Goal: Task Accomplishment & Management: Use online tool/utility

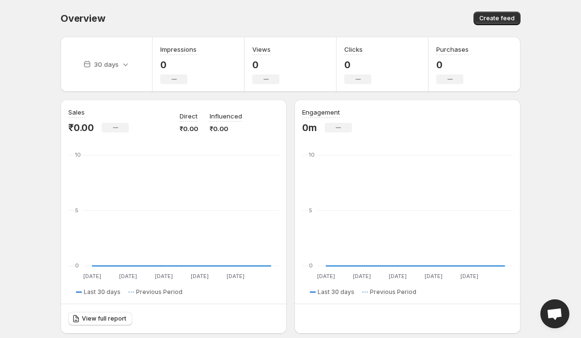
click at [82, 21] on span "Overview" at bounding box center [83, 19] width 45 height 12
click at [115, 12] on div "Overview" at bounding box center [173, 19] width 225 height 14
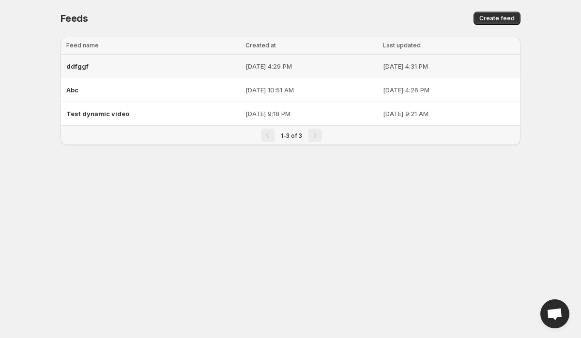
click at [107, 70] on div "ddfggf" at bounding box center [152, 66] width 173 height 17
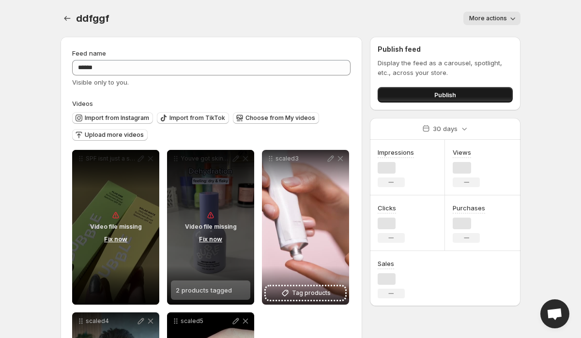
click at [451, 96] on span "Publish" at bounding box center [445, 95] width 22 height 10
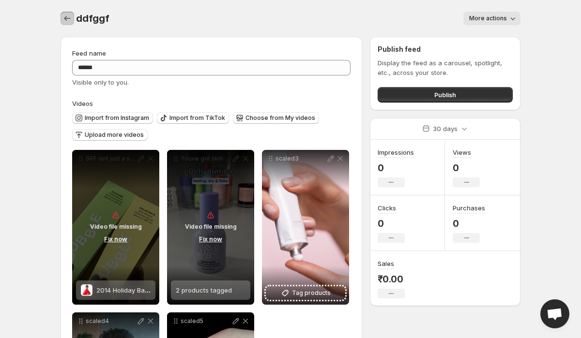
click at [65, 23] on icon "Settings" at bounding box center [67, 19] width 10 height 10
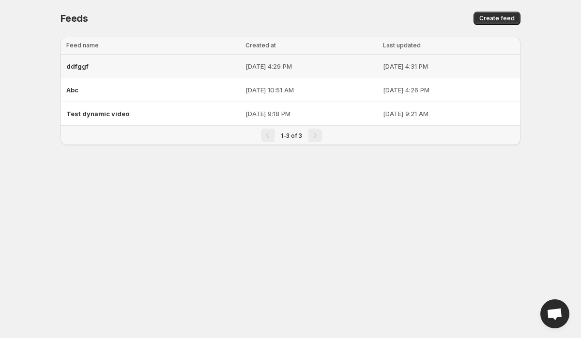
click at [96, 69] on div "ddfggf" at bounding box center [152, 66] width 173 height 17
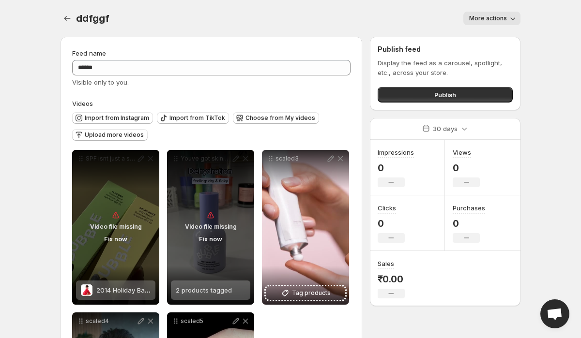
click at [112, 112] on div "Import from Instagram Import from TikTok Choose from My videos Upload more vide…" at bounding box center [209, 125] width 282 height 34
click at [120, 118] on span "Import from Instagram" at bounding box center [117, 118] width 64 height 8
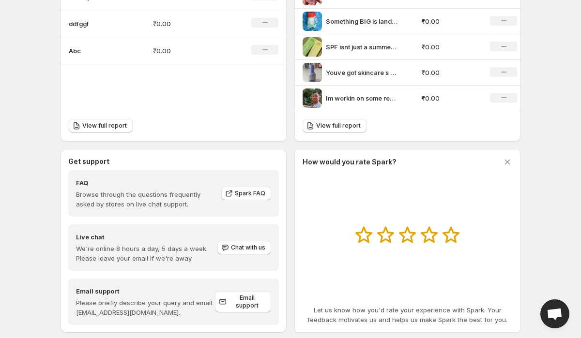
scroll to position [404, 0]
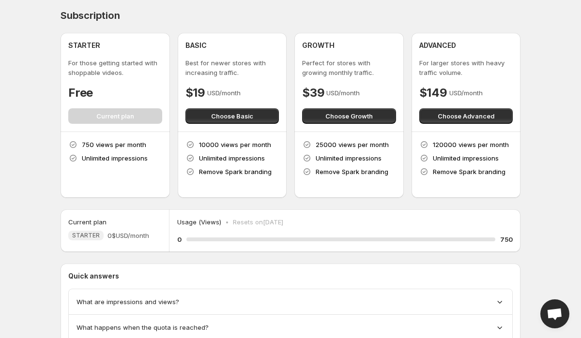
click at [100, 17] on h4 "Subscription" at bounding box center [91, 16] width 60 height 12
click at [159, 12] on div "Subscription" at bounding box center [291, 16] width 460 height 12
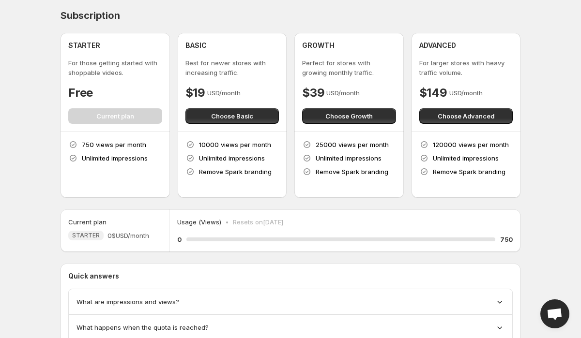
click at [91, 21] on h4 "Subscription" at bounding box center [91, 16] width 60 height 12
click at [162, 10] on div "Subscription" at bounding box center [291, 16] width 460 height 12
click at [239, 112] on span "Choose Basic" at bounding box center [232, 116] width 42 height 10
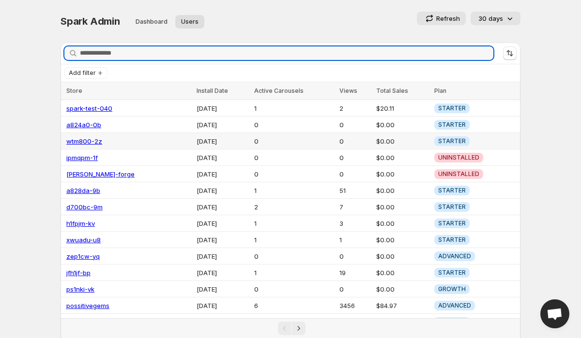
scroll to position [106, 0]
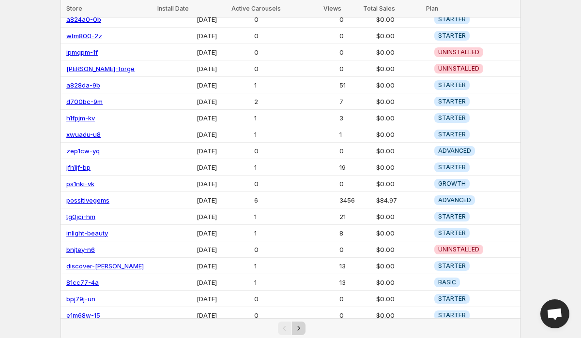
click at [302, 332] on icon "Next" at bounding box center [299, 329] width 10 height 10
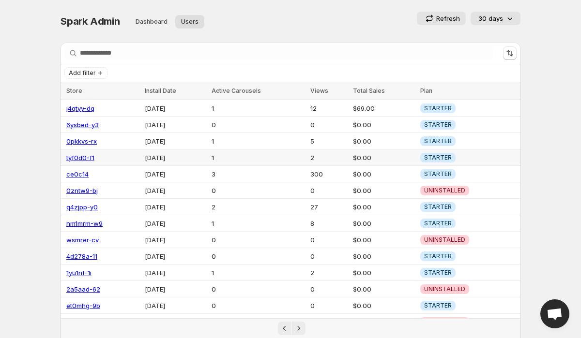
scroll to position [106, 0]
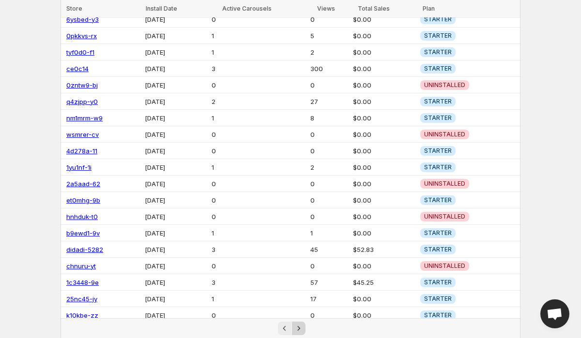
click at [296, 326] on icon "Next" at bounding box center [299, 329] width 10 height 10
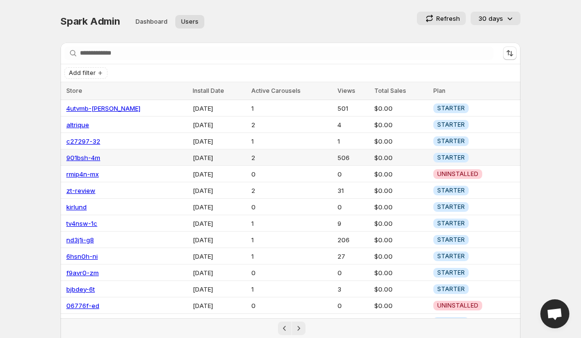
scroll to position [106, 0]
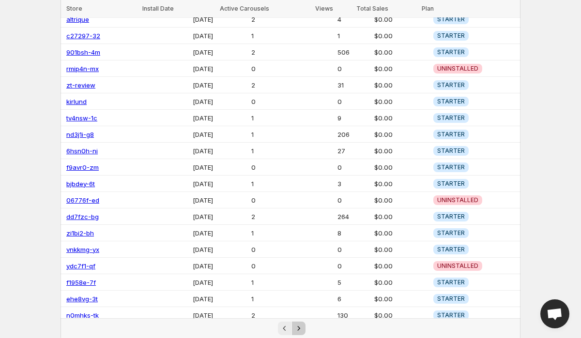
click at [298, 329] on icon "Next" at bounding box center [299, 329] width 10 height 10
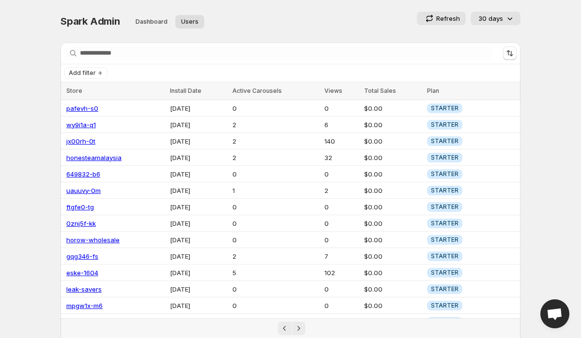
click at [75, 17] on span "Spark Admin" at bounding box center [91, 21] width 60 height 12
click at [93, 20] on span "Spark Admin" at bounding box center [91, 21] width 60 height 12
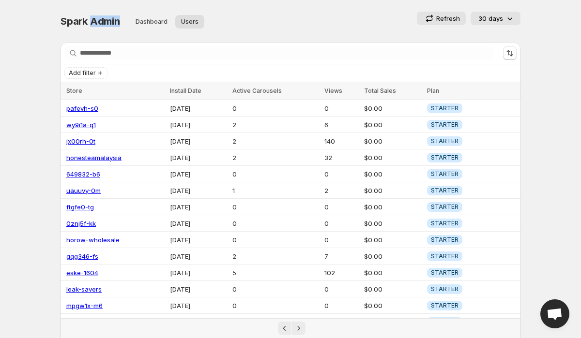
click at [93, 20] on span "Spark Admin" at bounding box center [91, 21] width 60 height 12
click at [97, 13] on div "Spark Admin Dashboard Users More views Dashboard Users More views" at bounding box center [159, 21] width 197 height 19
click at [102, 17] on span "Spark Admin" at bounding box center [91, 21] width 60 height 12
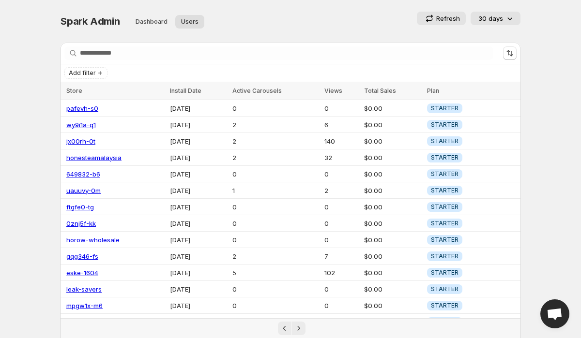
click at [102, 17] on span "Spark Admin" at bounding box center [91, 21] width 60 height 12
click at [206, 15] on ul "Dashboard Users More views" at bounding box center [191, 22] width 126 height 14
click at [93, 20] on span "Spark Admin" at bounding box center [91, 21] width 60 height 12
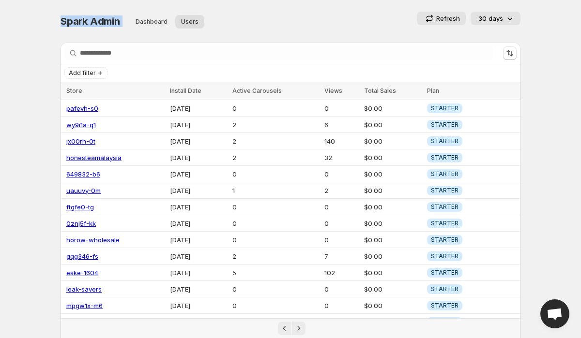
click at [93, 20] on span "Spark Admin" at bounding box center [91, 21] width 60 height 12
click at [251, 7] on div "Spark Admin. This page is ready Spark Admin Dashboard Users More views Dashboar…" at bounding box center [291, 21] width 460 height 43
click at [59, 13] on div "Spark Admin. This page is ready Spark Admin Dashboard Users More views Dashboar…" at bounding box center [290, 224] width 483 height 449
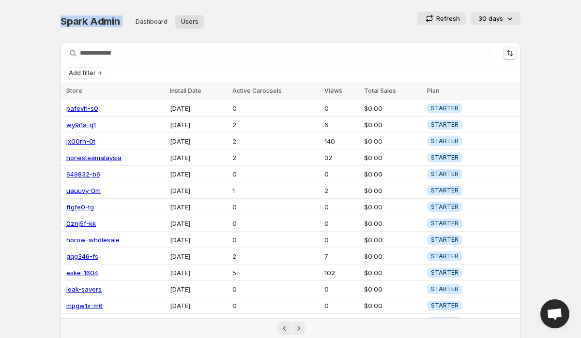
click at [194, 8] on div "Spark Admin. This page is ready Spark Admin Dashboard Users More views Dashboar…" at bounding box center [291, 21] width 460 height 43
click at [95, 21] on span "Spark Admin" at bounding box center [91, 21] width 60 height 12
click at [303, 10] on div "Spark Admin. This page is ready Spark Admin Dashboard Users More views Dashboar…" at bounding box center [291, 21] width 460 height 43
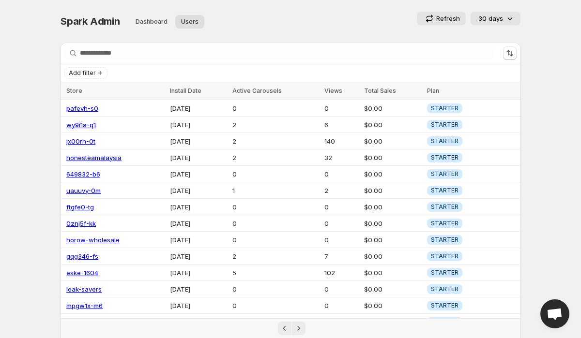
click at [88, 21] on span "Spark Admin" at bounding box center [91, 21] width 60 height 12
click at [68, 21] on span "Spark Admin" at bounding box center [91, 21] width 60 height 12
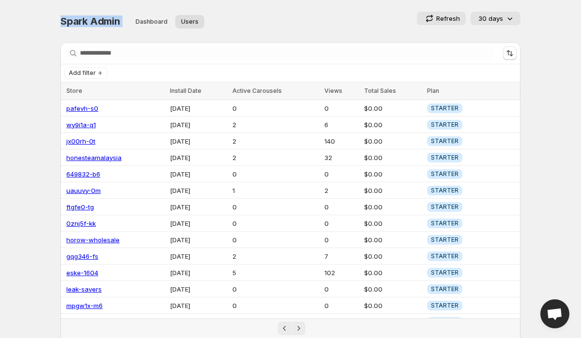
click at [81, 28] on div "Spark Admin Dashboard Users More views Dashboard Users More views" at bounding box center [159, 21] width 197 height 19
click at [94, 23] on span "Spark Admin" at bounding box center [91, 21] width 60 height 12
click at [306, 16] on div "Refresh 30 days" at bounding box center [392, 19] width 255 height 14
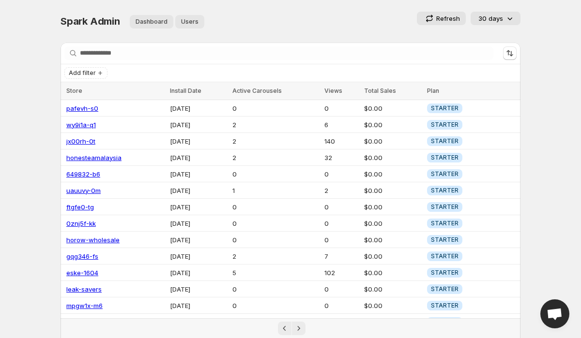
click at [147, 23] on span "Dashboard" at bounding box center [152, 22] width 32 height 8
click at [148, 22] on span "Dashboard" at bounding box center [152, 22] width 32 height 8
click at [139, 18] on span "Dashboard" at bounding box center [152, 22] width 32 height 8
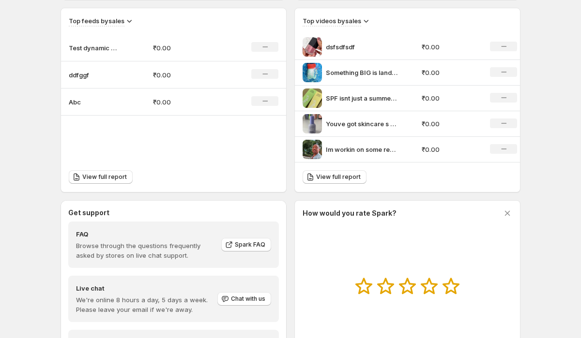
scroll to position [404, 0]
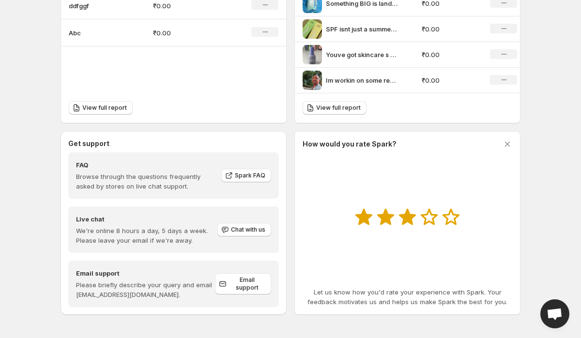
click at [404, 222] on icon at bounding box center [407, 217] width 17 height 16
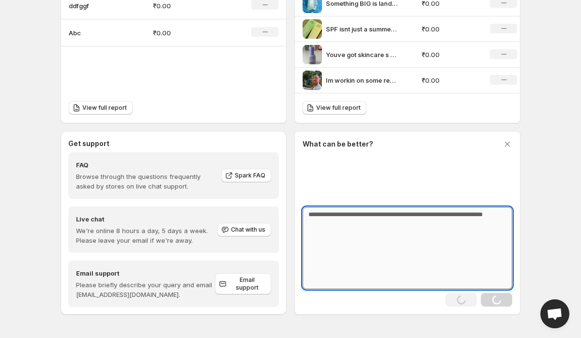
click at [452, 256] on textarea at bounding box center [408, 248] width 210 height 82
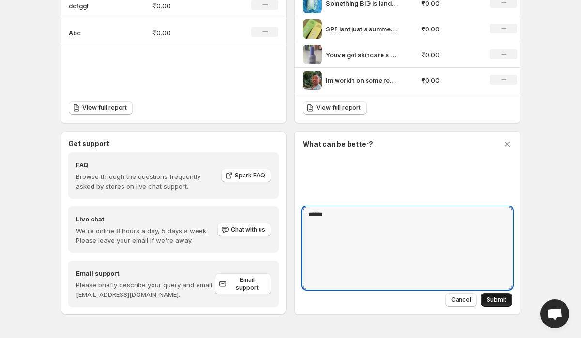
type textarea "******"
click at [499, 297] on span "Submit" at bounding box center [497, 300] width 20 height 8
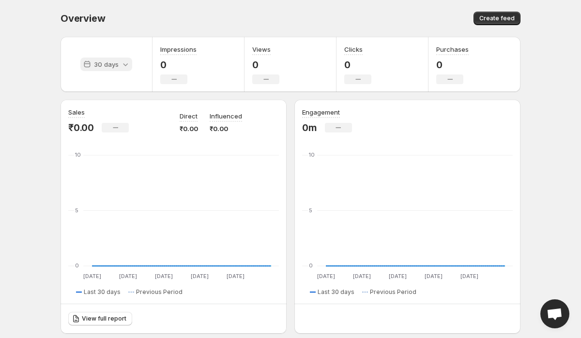
click at [129, 65] on icon at bounding box center [126, 65] width 10 height 10
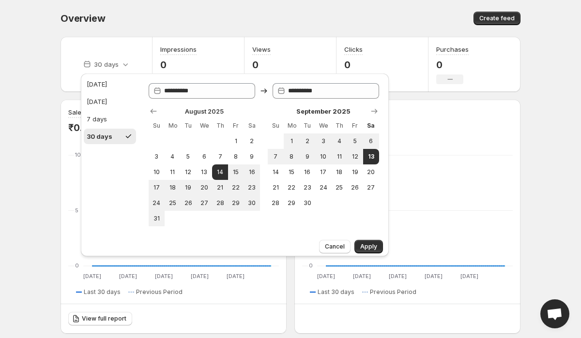
click at [132, 11] on div "Overview. This page is ready Overview Create feed" at bounding box center [291, 18] width 460 height 37
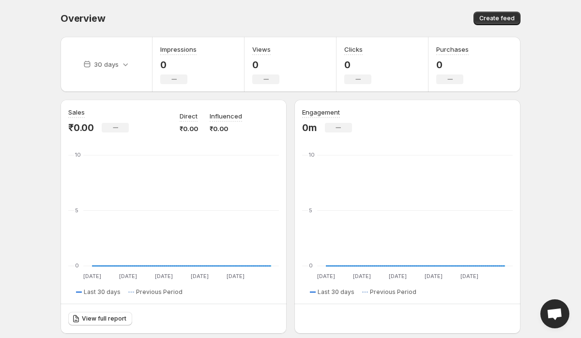
click at [77, 16] on span "Overview" at bounding box center [83, 19] width 45 height 12
click at [149, 13] on div "Overview" at bounding box center [173, 19] width 225 height 14
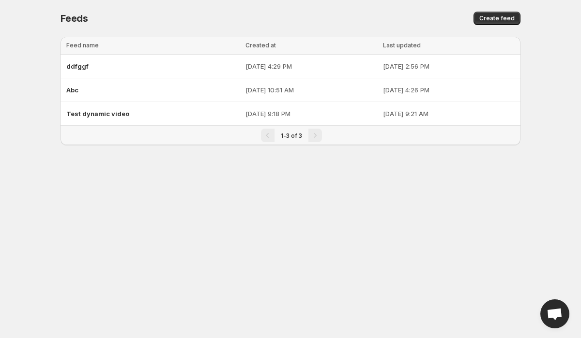
click at [50, 22] on div "Feeds. This page is ready Feeds Create feed Loading tables… Loading tables… Fee…" at bounding box center [290, 84] width 483 height 168
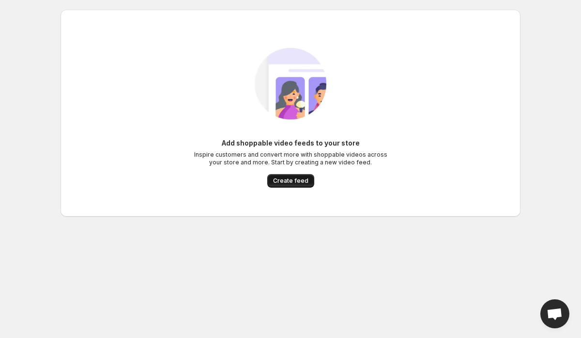
click at [304, 184] on span "Create feed" at bounding box center [290, 181] width 35 height 8
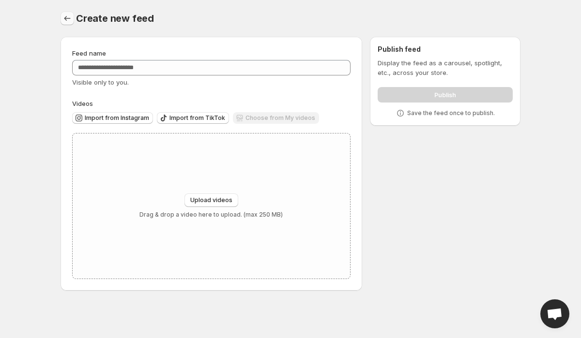
click at [67, 17] on icon "Settings" at bounding box center [67, 19] width 10 height 10
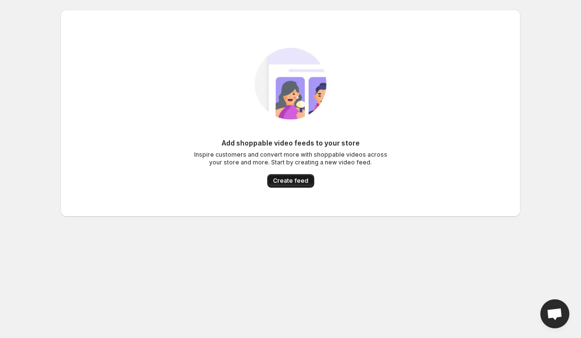
click at [296, 181] on span "Create feed" at bounding box center [290, 181] width 35 height 8
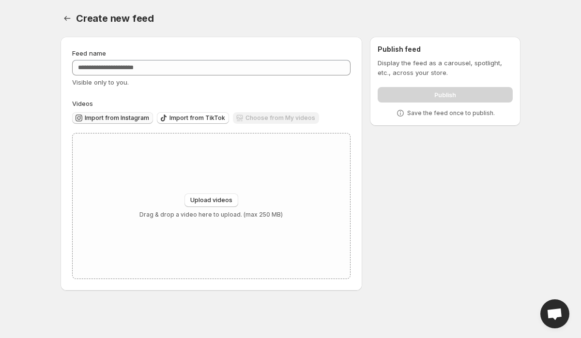
click at [129, 121] on span "Import from Instagram" at bounding box center [117, 118] width 64 height 8
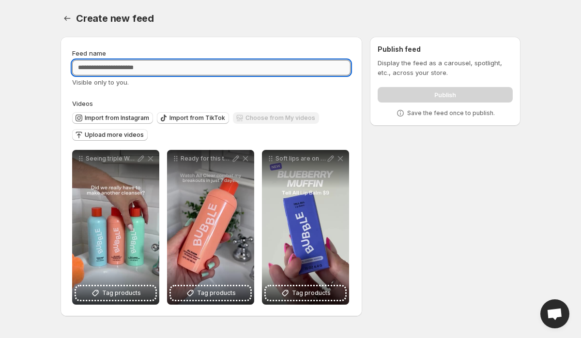
click at [151, 70] on input "Feed name" at bounding box center [211, 67] width 278 height 15
type input "*"
type input "*********"
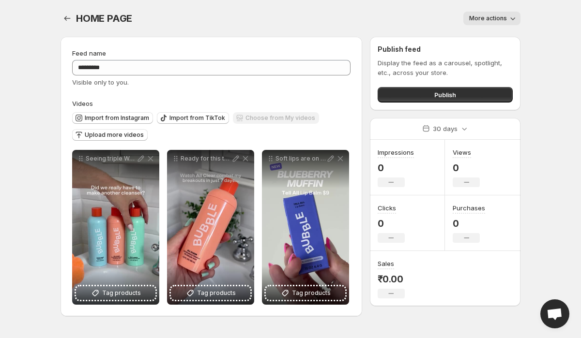
click at [296, 24] on div "More actions" at bounding box center [332, 19] width 377 height 14
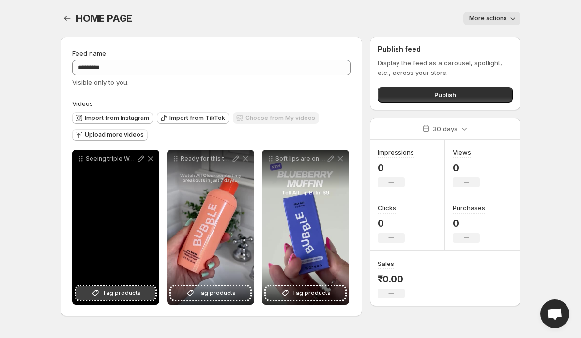
click at [104, 298] on span "Tag products" at bounding box center [121, 294] width 39 height 10
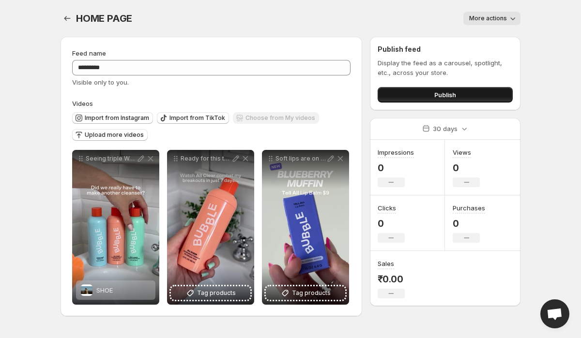
click at [446, 97] on span "Publish" at bounding box center [445, 95] width 22 height 10
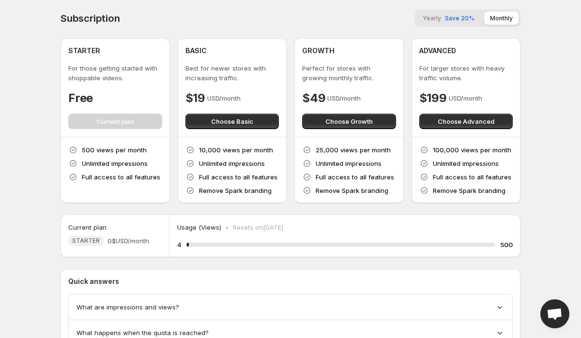
scroll to position [69, 0]
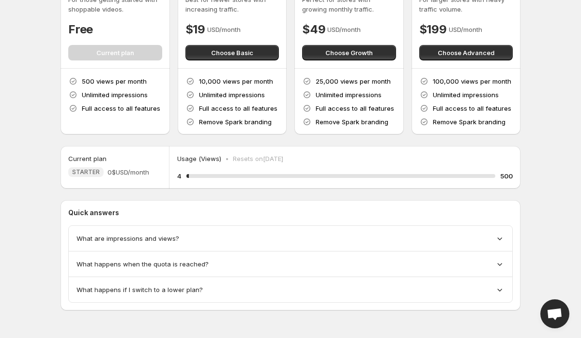
click at [505, 176] on h5 "500" at bounding box center [506, 176] width 13 height 10
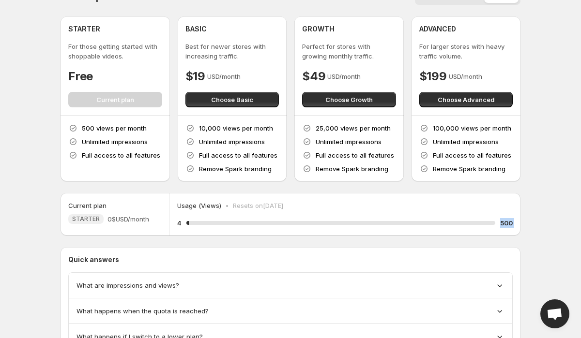
scroll to position [0, 0]
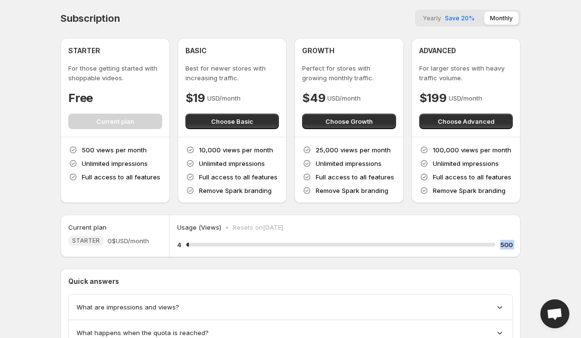
click at [204, 150] on p "10,000 views per month" at bounding box center [236, 150] width 74 height 10
click at [204, 92] on h4 "$19" at bounding box center [195, 98] width 20 height 15
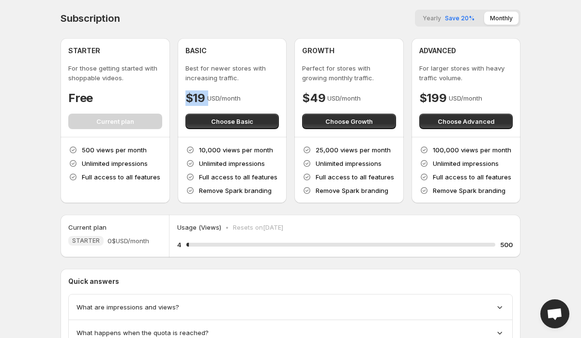
click at [209, 149] on p "10,000 views per month" at bounding box center [236, 150] width 74 height 10
click at [507, 248] on h5 "500" at bounding box center [506, 245] width 13 height 10
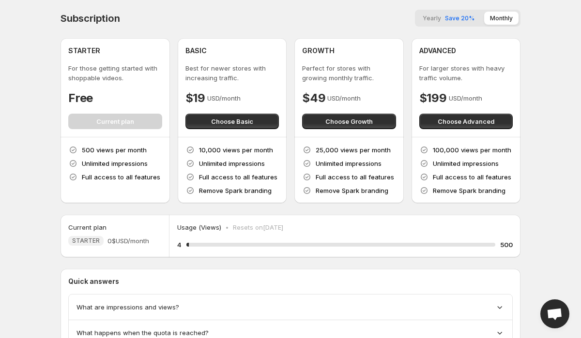
click at [336, 93] on p "USD/month" at bounding box center [343, 98] width 33 height 10
click at [317, 143] on div "25,000 views per month Unlimited impressions Full access to all features Remove…" at bounding box center [348, 171] width 109 height 66
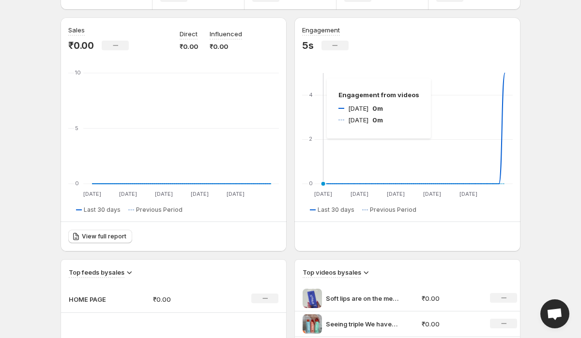
scroll to position [11, 0]
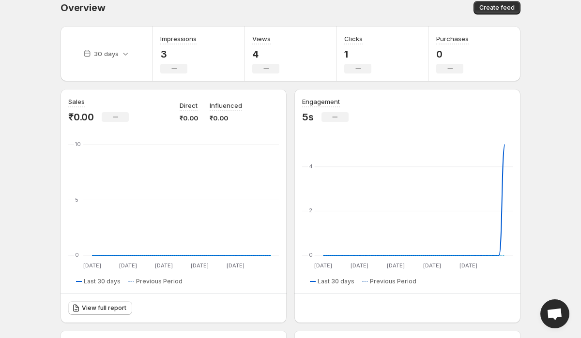
click at [122, 46] on div "30 days" at bounding box center [107, 53] width 92 height 55
click at [122, 55] on icon at bounding box center [126, 54] width 10 height 10
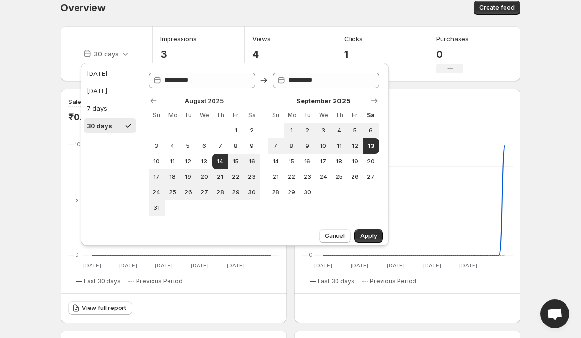
click at [250, 10] on div "Overview" at bounding box center [173, 8] width 225 height 14
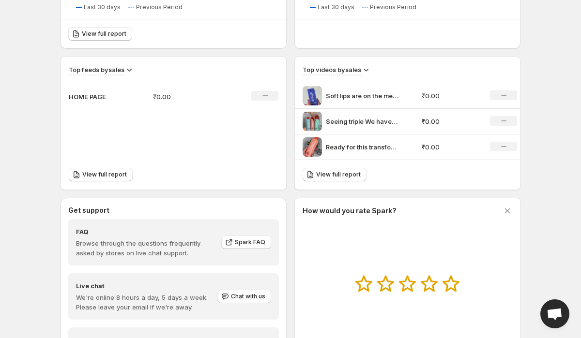
scroll to position [244, 0]
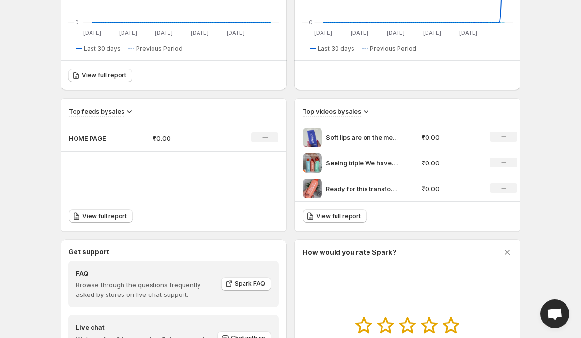
click at [373, 113] on div "Top videos by sales" at bounding box center [408, 112] width 210 height 11
click at [366, 113] on icon at bounding box center [366, 112] width 10 height 10
click at [364, 145] on span "Views" at bounding box center [360, 146] width 18 height 8
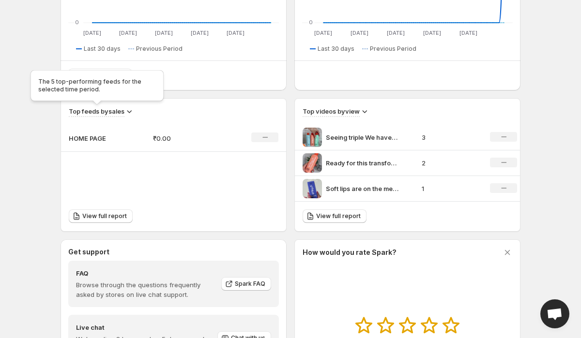
click at [85, 106] on div "The 5 top-performing feeds for the selected time period." at bounding box center [97, 87] width 137 height 39
click at [89, 113] on h3 "Top feeds by sales" at bounding box center [97, 112] width 56 height 10
click at [126, 111] on icon at bounding box center [129, 112] width 10 height 10
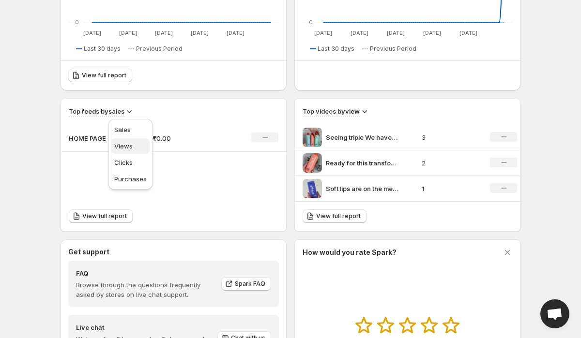
click at [122, 144] on span "Views" at bounding box center [123, 146] width 18 height 8
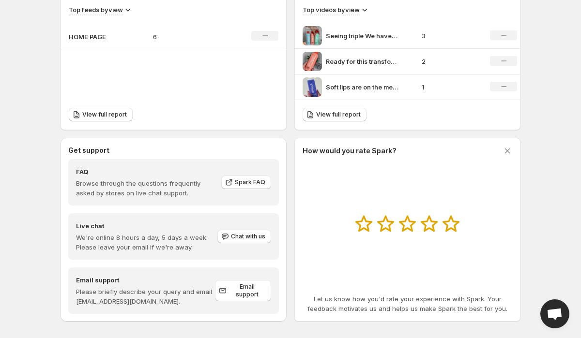
scroll to position [352, 0]
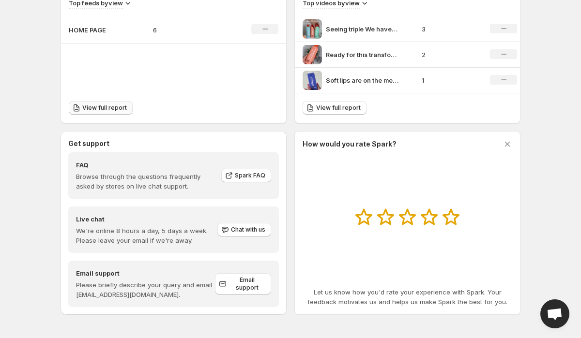
click at [103, 110] on span "View full report" at bounding box center [104, 108] width 45 height 8
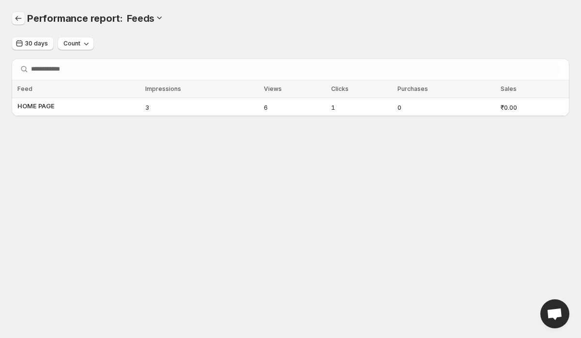
click at [19, 17] on icon "Performance report" at bounding box center [19, 19] width 10 height 10
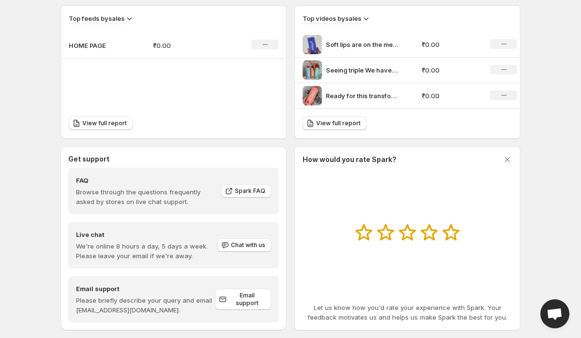
scroll to position [352, 0]
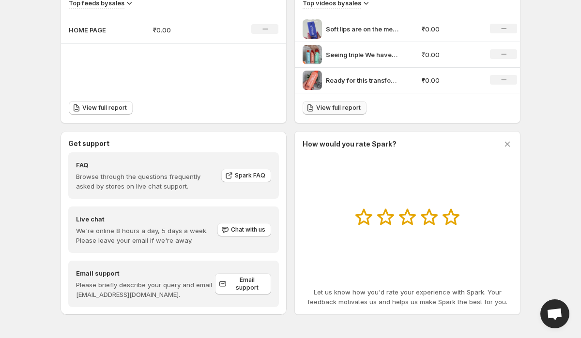
click at [338, 108] on span "View full report" at bounding box center [338, 108] width 45 height 8
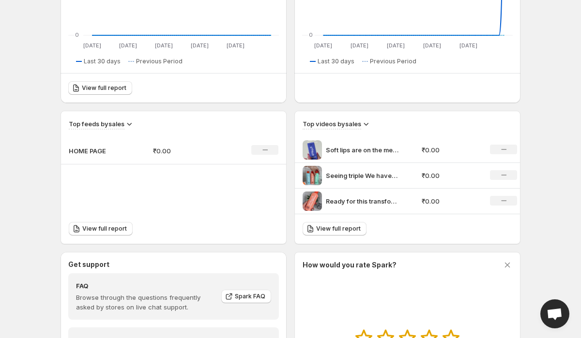
scroll to position [138, 0]
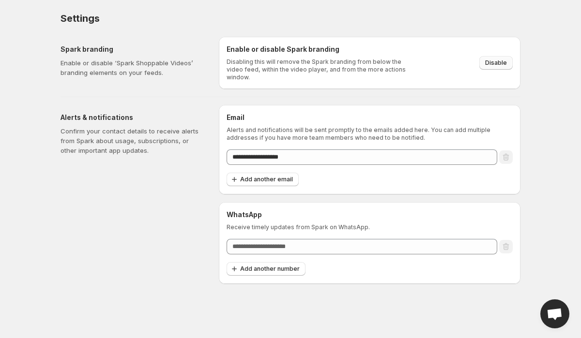
click at [487, 59] on span "Disable" at bounding box center [496, 63] width 22 height 8
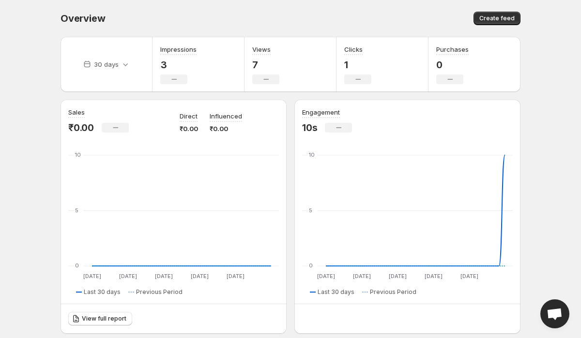
click at [101, 138] on div "Sales ₹0.00 No change Direct ₹0.00 Influenced ₹0.00 14 Aug 14 Aug 20 Aug 20 Aug…" at bounding box center [173, 201] width 211 height 189
click at [216, 125] on p "₹0.00" at bounding box center [226, 129] width 32 height 10
click at [247, 127] on div "Direct ₹0.00 Influenced ₹0.00" at bounding box center [230, 120] width 100 height 26
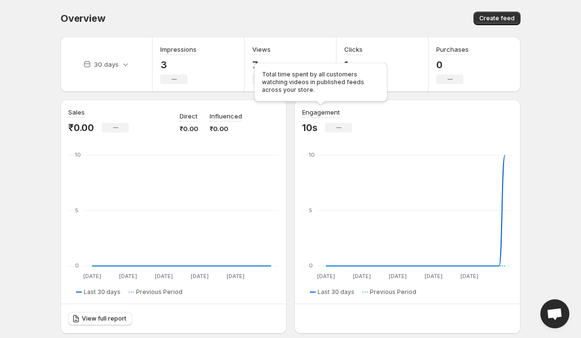
click at [313, 114] on h3 "Engagement" at bounding box center [321, 112] width 38 height 10
click at [421, 148] on div "Engagement 10s No change 14 Aug 14 Aug 20 Aug 20 Aug 26 Aug 26 Aug 01 Sep 01 Se…" at bounding box center [407, 201] width 211 height 189
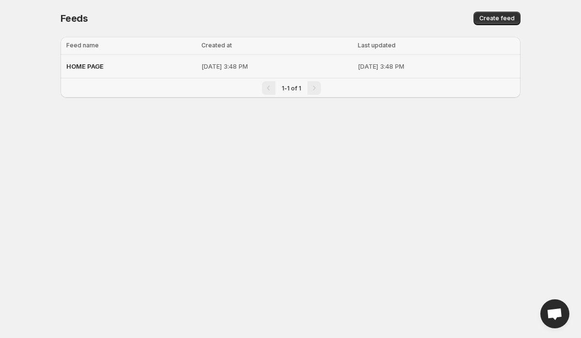
click at [101, 63] on span "HOME PAGE" at bounding box center [84, 66] width 37 height 8
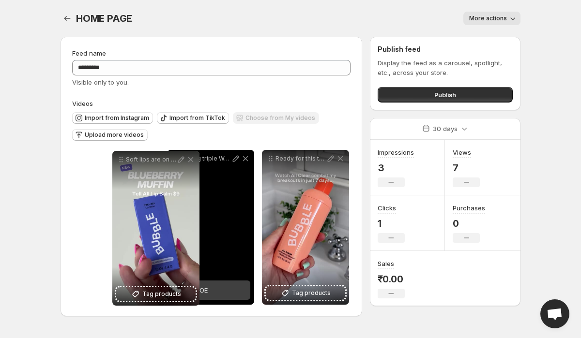
drag, startPoint x: 271, startPoint y: 160, endPoint x: 110, endPoint y: 179, distance: 162.3
click at [58, 161] on div "**********" at bounding box center [287, 178] width 468 height 299
